Goal: Task Accomplishment & Management: Use online tool/utility

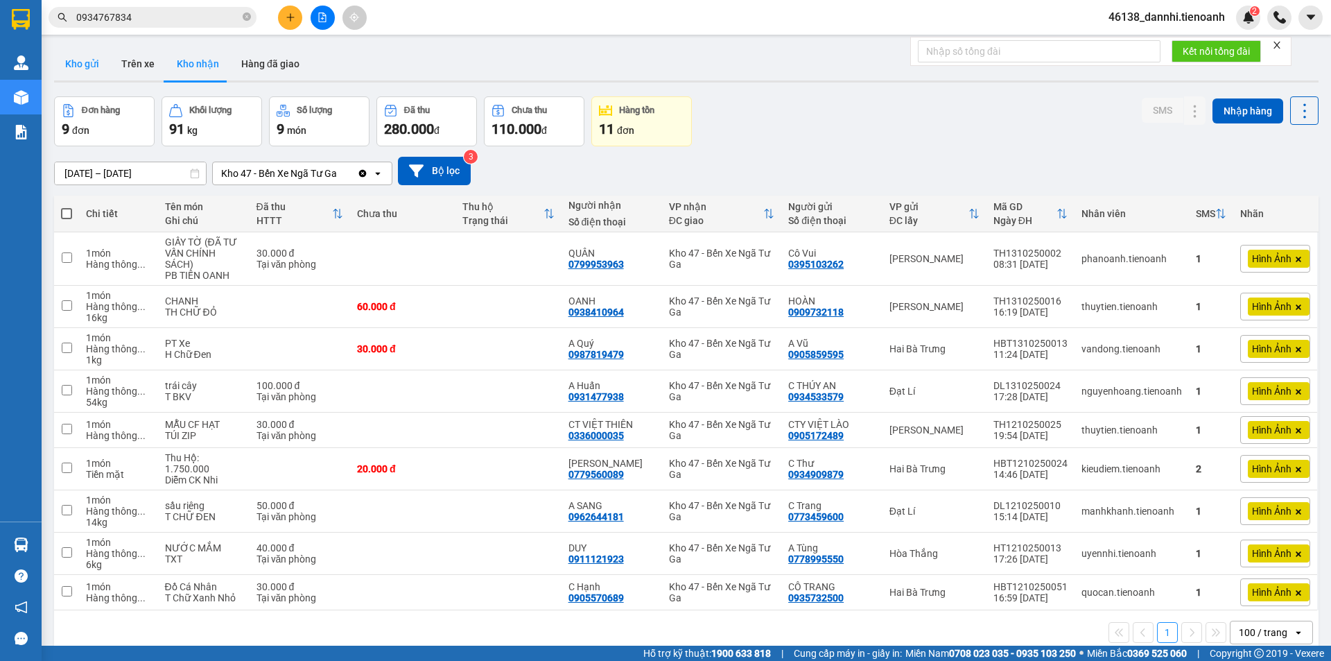
click at [85, 64] on button "Kho gửi" at bounding box center [82, 63] width 56 height 33
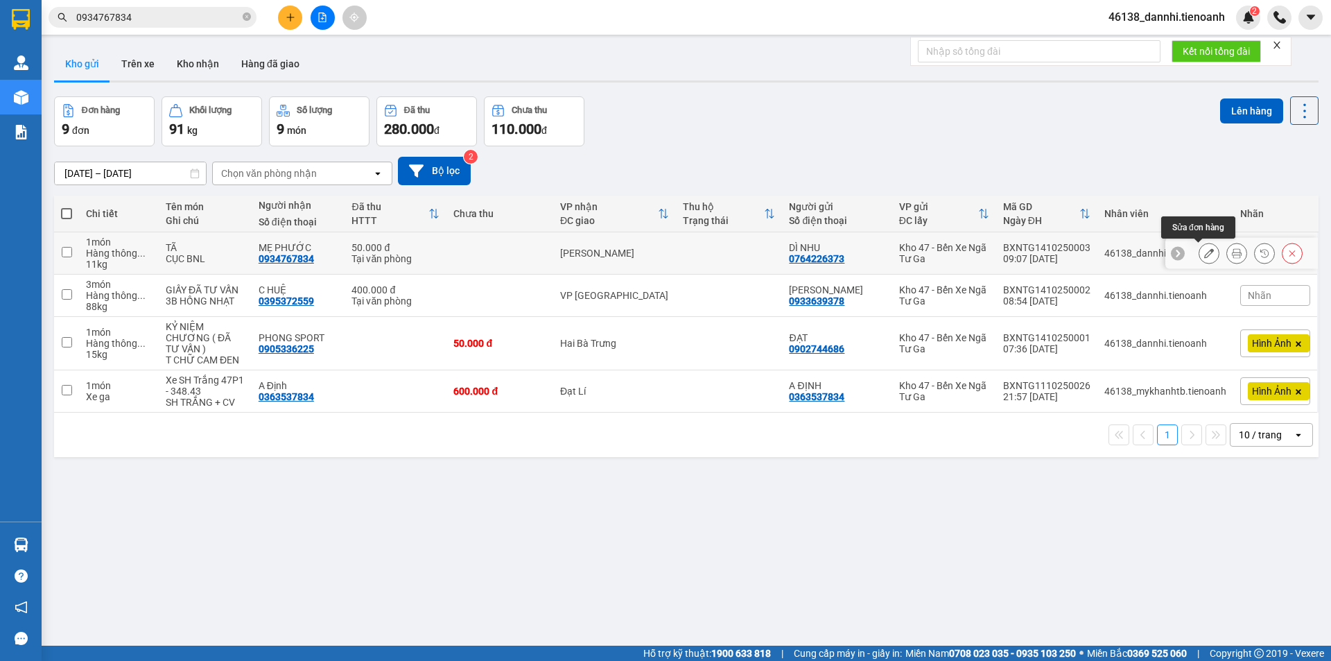
click at [1204, 255] on icon at bounding box center [1209, 253] width 10 height 10
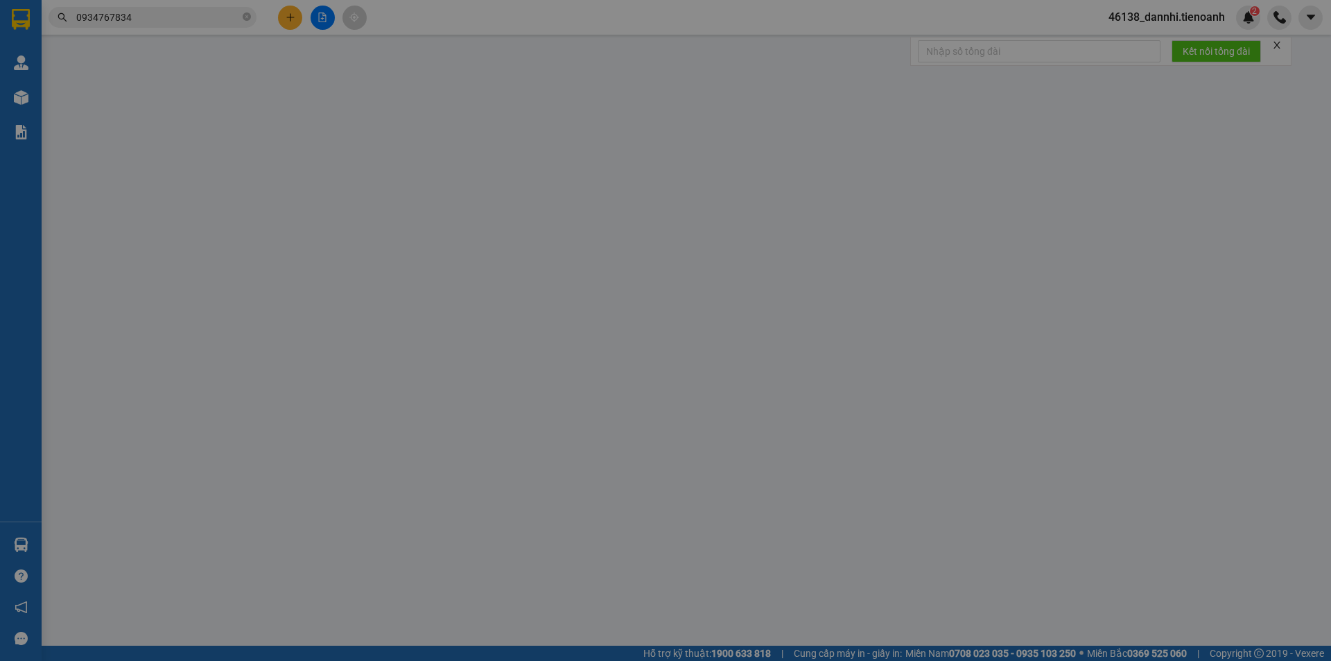
type input "0934767834"
type input "MẸ PHƯỚC"
type input "0764226373"
type input "DÌ NHU"
type input "0"
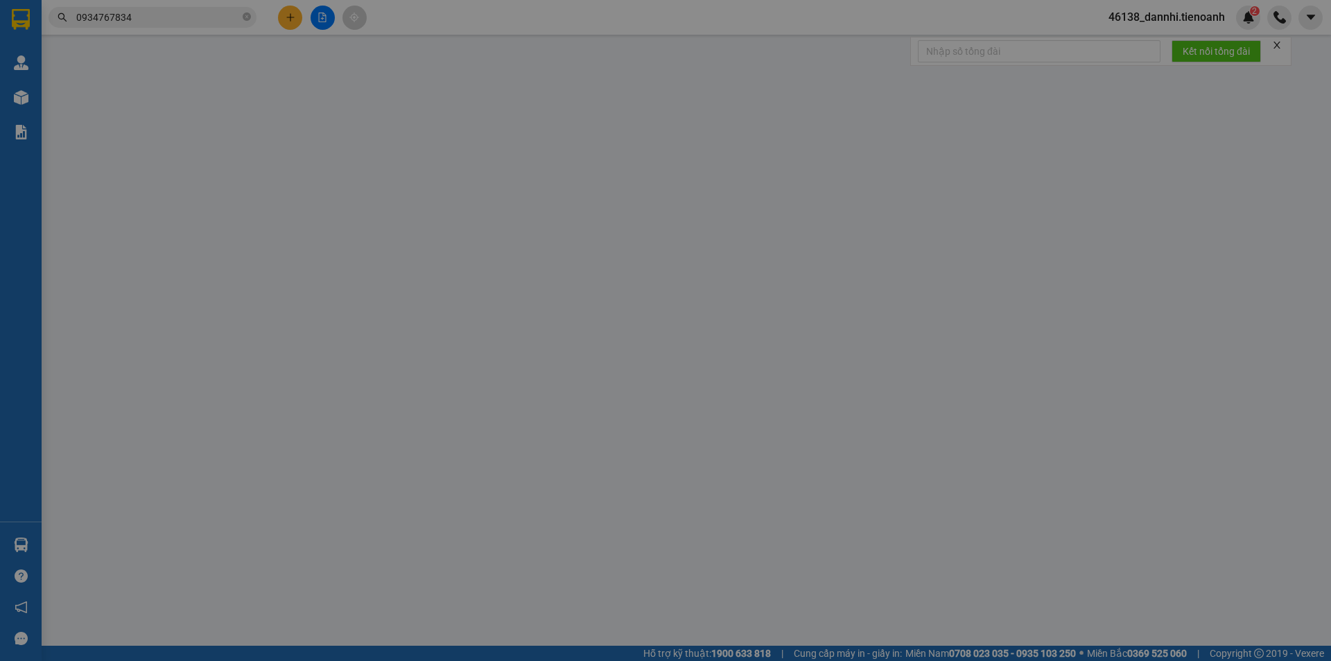
type input "50.000"
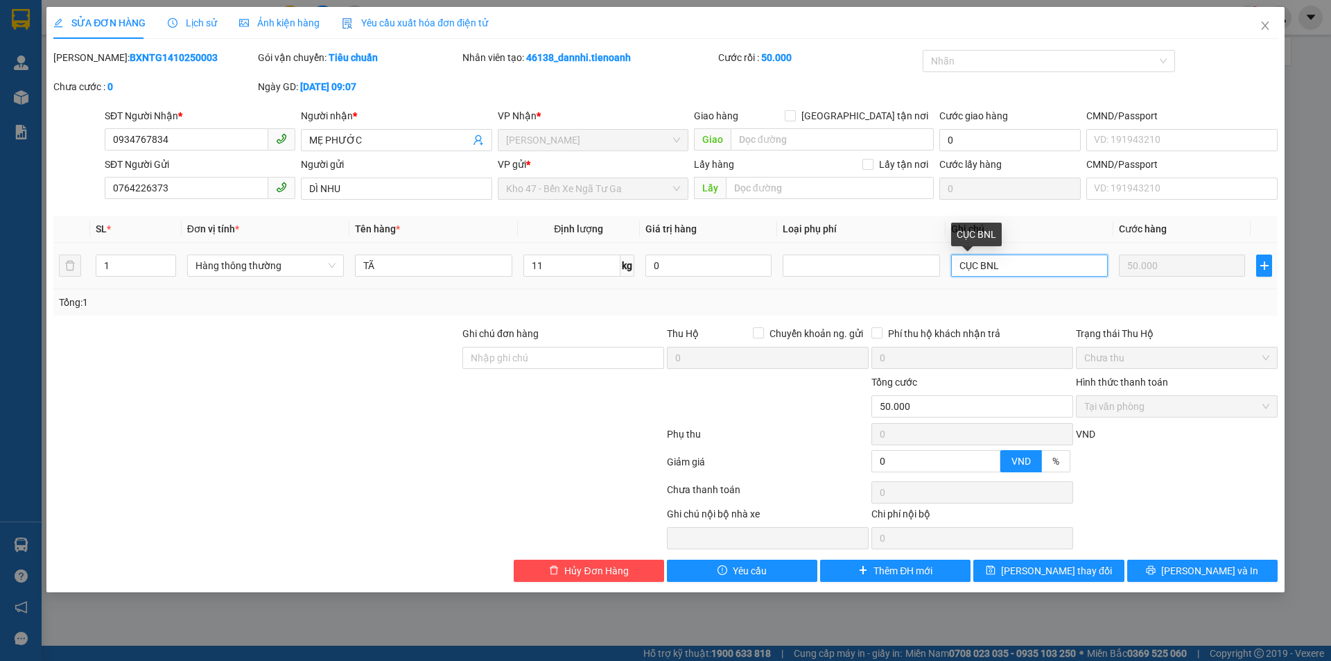
click at [1054, 270] on input "CỤC BNL" at bounding box center [1029, 265] width 157 height 22
type input "CỤC BNL DC"
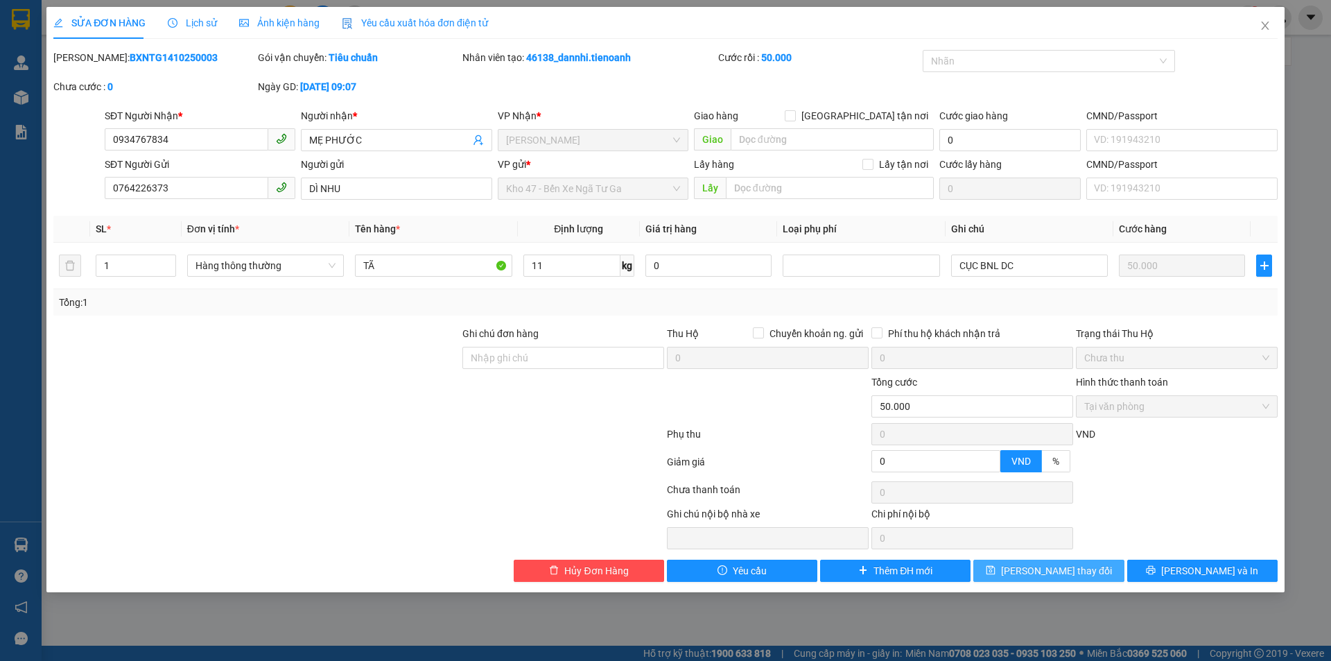
click at [1081, 564] on span "[PERSON_NAME] thay đổi" at bounding box center [1056, 570] width 111 height 15
